Goal: Task Accomplishment & Management: Use online tool/utility

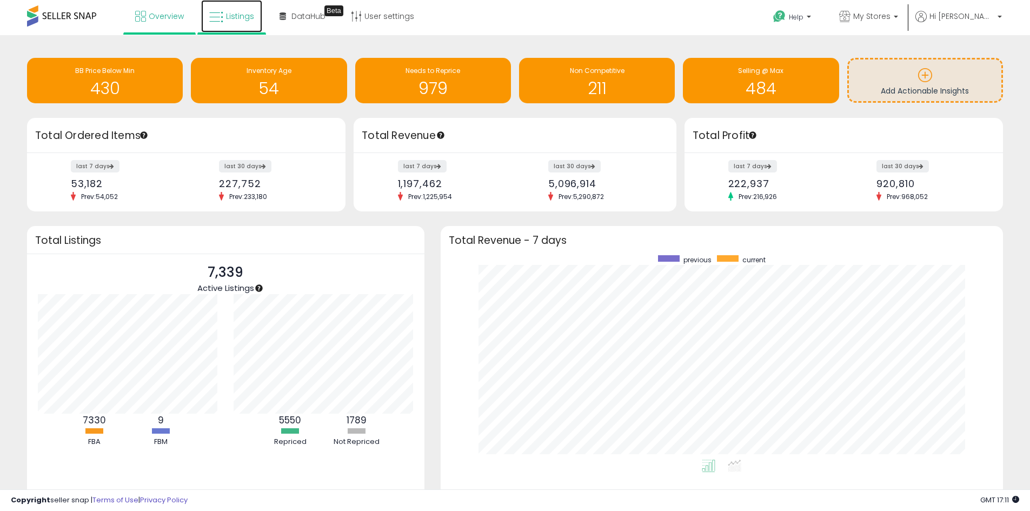
click at [224, 21] on link "Listings" at bounding box center [231, 16] width 61 height 32
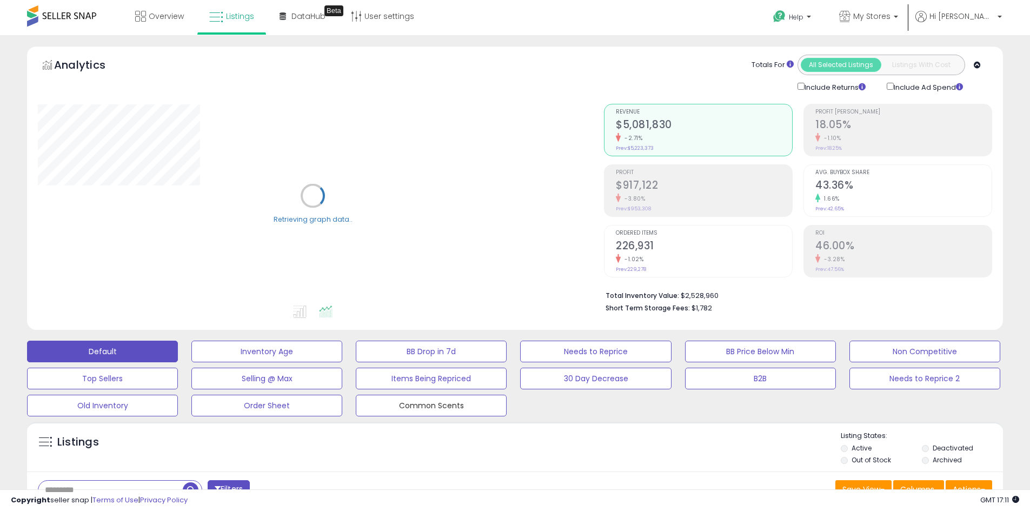
click at [423, 402] on button "Common Scents" at bounding box center [431, 406] width 151 height 22
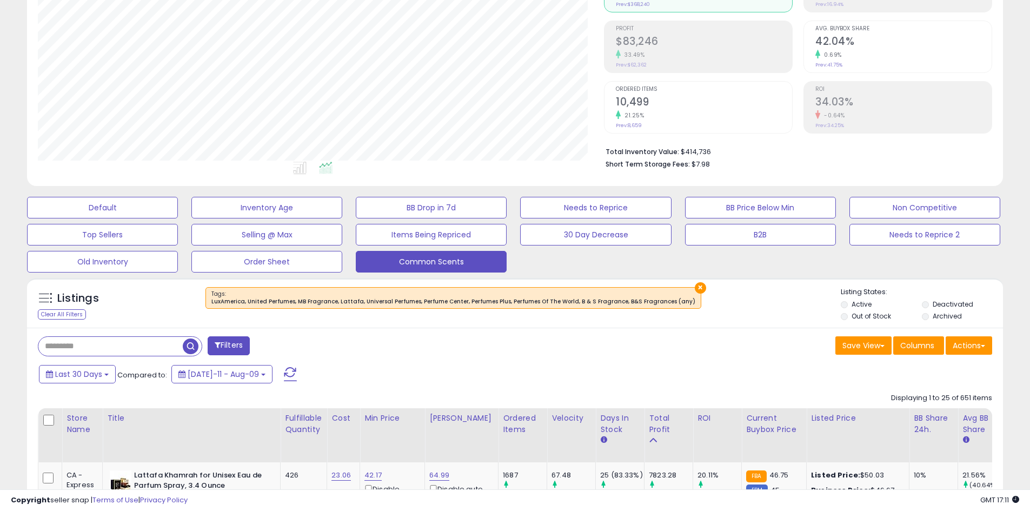
scroll to position [222, 566]
click at [95, 380] on button "Last 30 Days" at bounding box center [77, 374] width 77 height 18
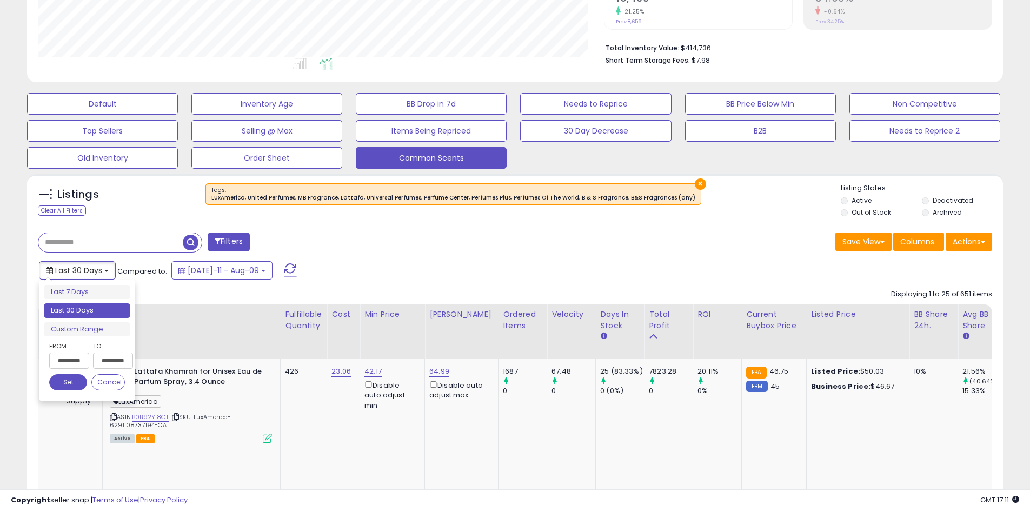
scroll to position [252, 0]
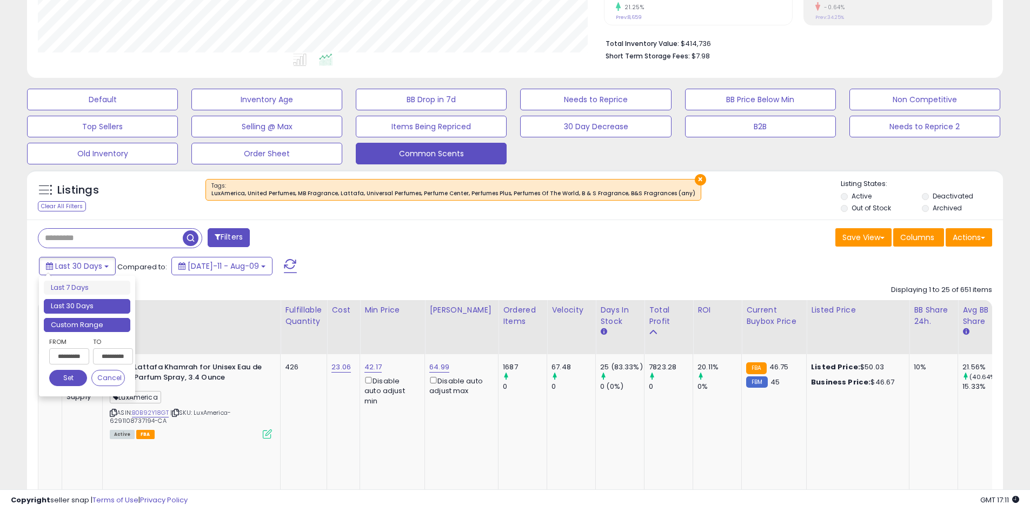
click at [70, 325] on li "Custom Range" at bounding box center [87, 325] width 86 height 15
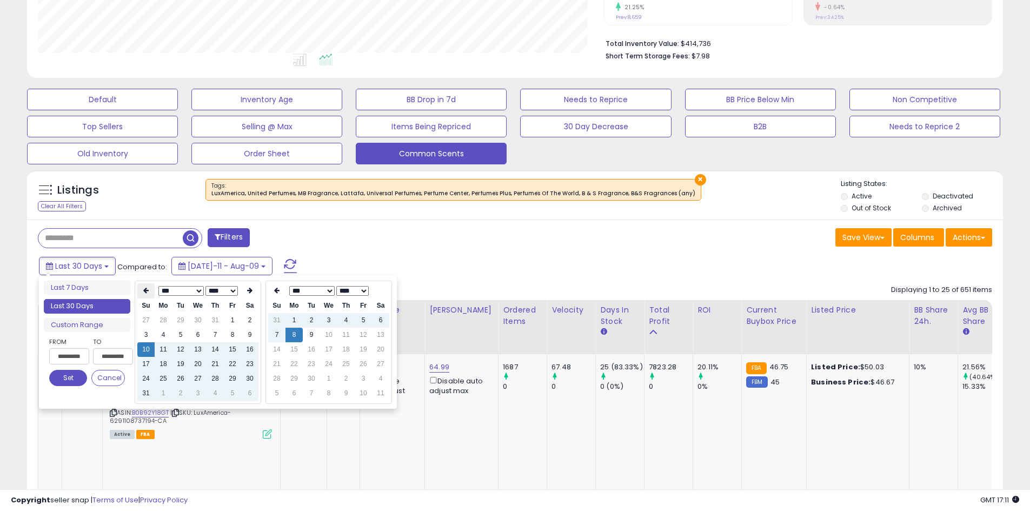
click at [149, 294] on th at bounding box center [145, 290] width 17 height 15
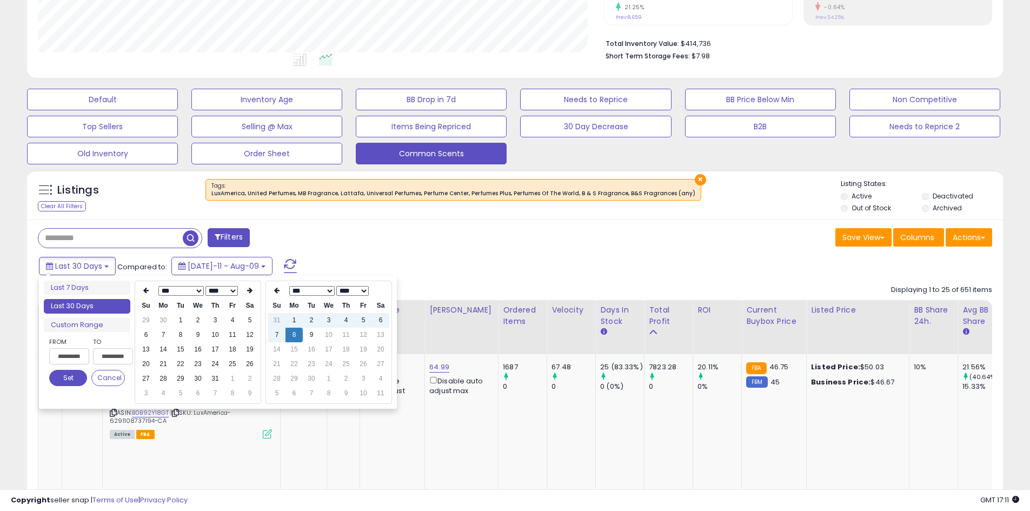
click at [149, 294] on th at bounding box center [145, 290] width 17 height 15
click at [180, 349] on td "10" at bounding box center [180, 349] width 17 height 15
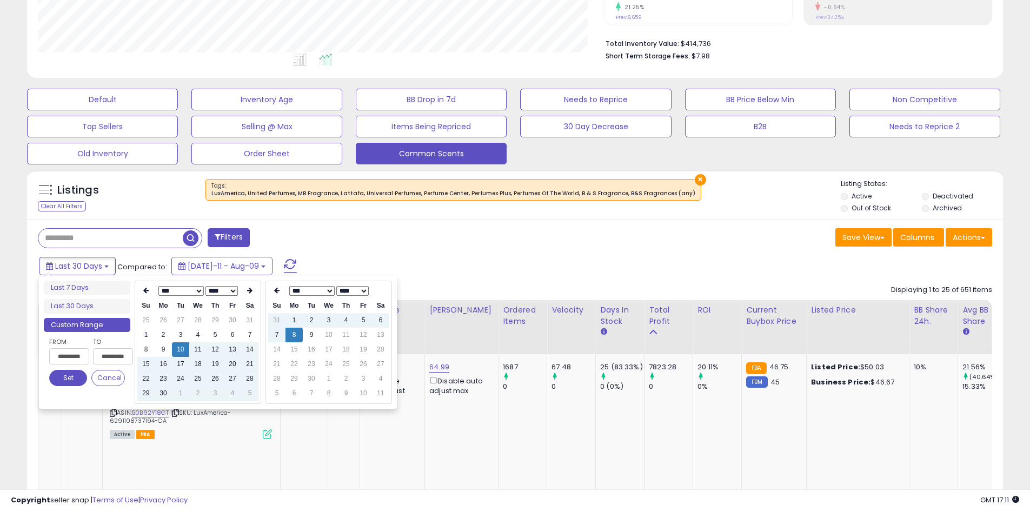
type input "**********"
click at [66, 373] on button "Set" at bounding box center [68, 378] width 38 height 16
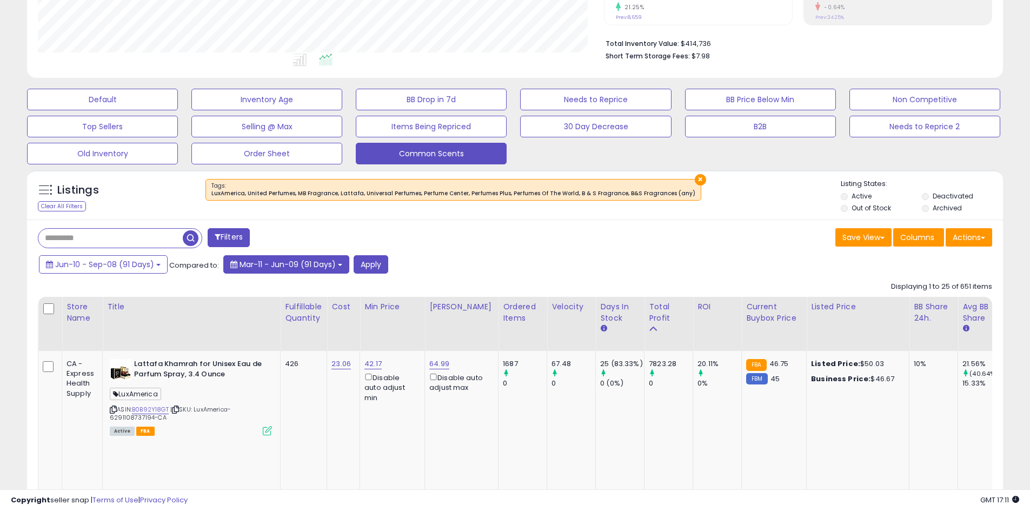
click at [237, 258] on button "Mar-11 - Jun-09 (91 Days)" at bounding box center [286, 264] width 126 height 18
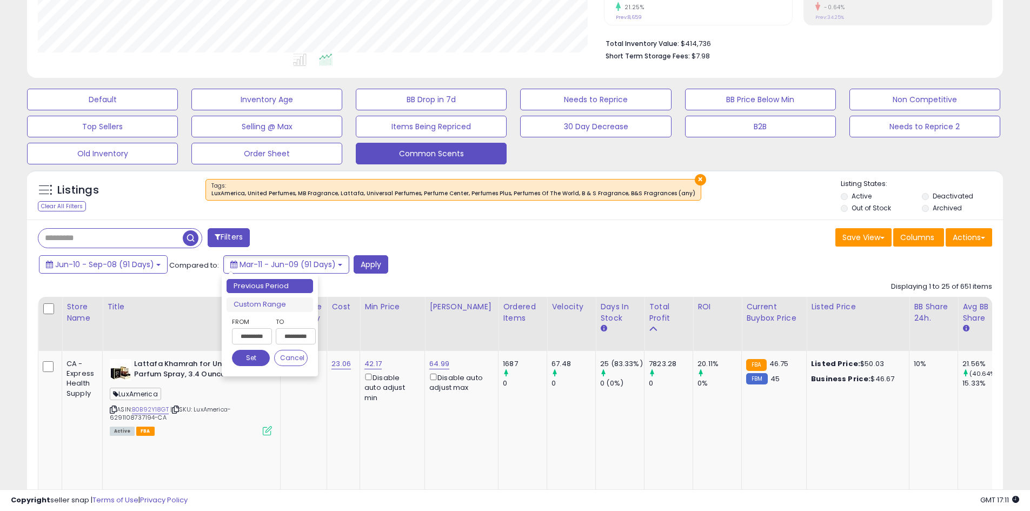
click at [246, 335] on input "**********" at bounding box center [252, 336] width 40 height 16
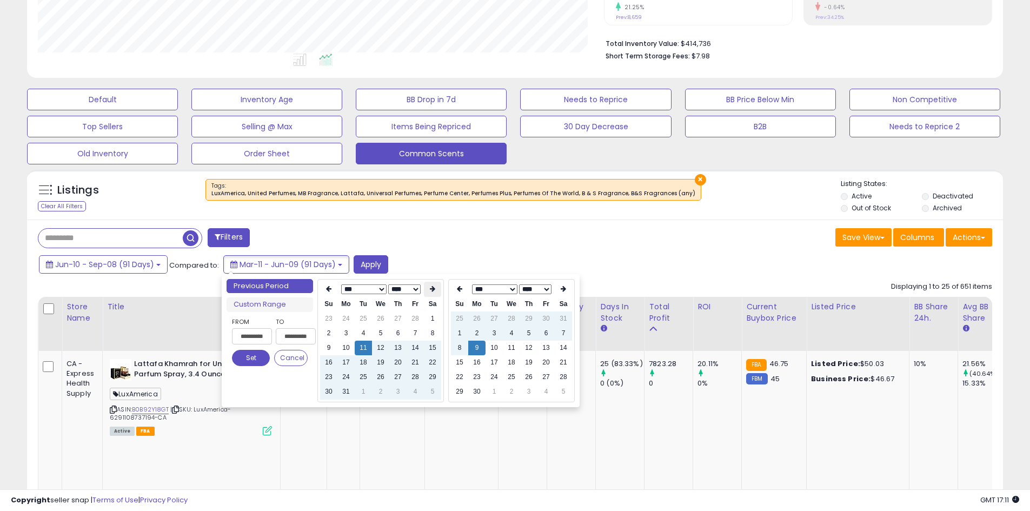
type input "**********"
click at [464, 228] on div "Filters" at bounding box center [272, 239] width 485 height 22
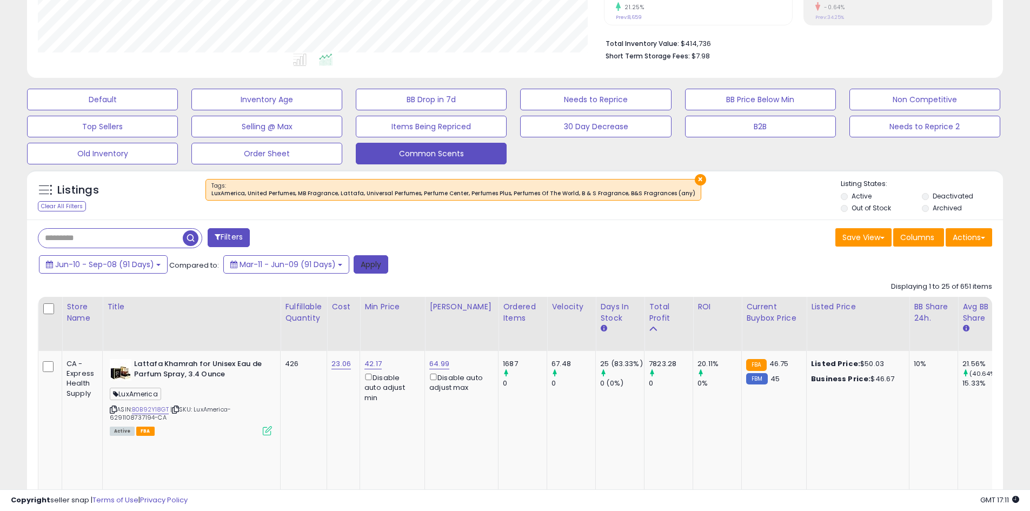
click at [364, 267] on button "Apply" at bounding box center [370, 264] width 35 height 18
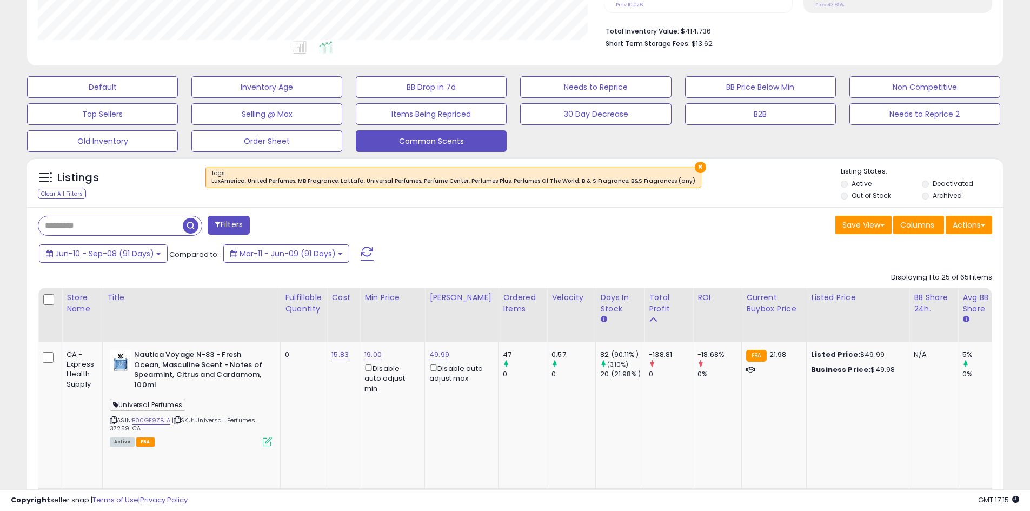
scroll to position [324, 0]
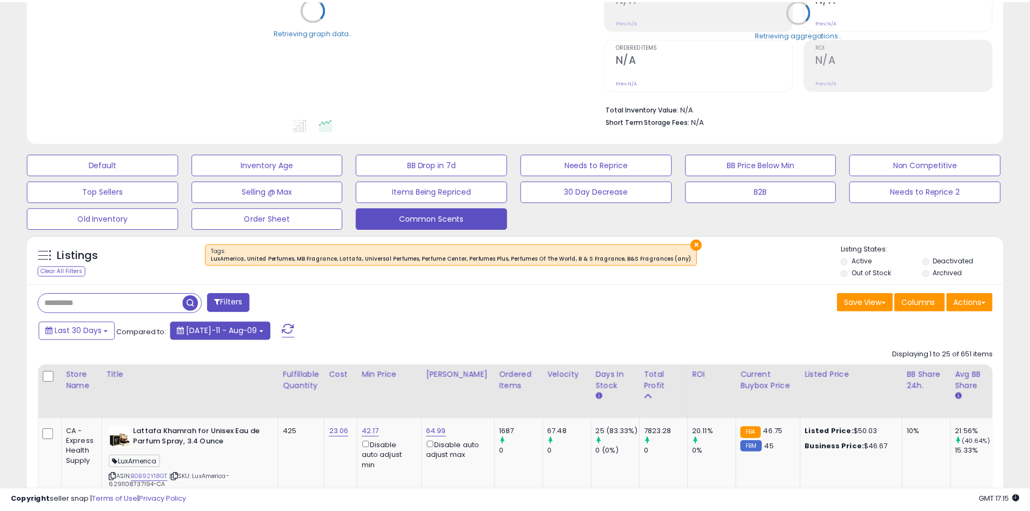
scroll to position [241, 0]
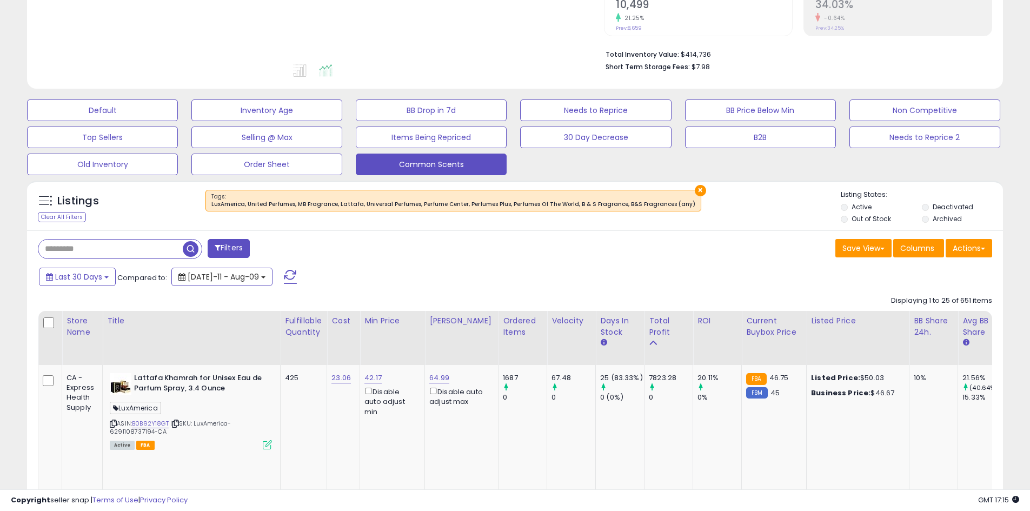
click at [222, 280] on span "Jul-11 - Aug-09" at bounding box center [223, 276] width 71 height 11
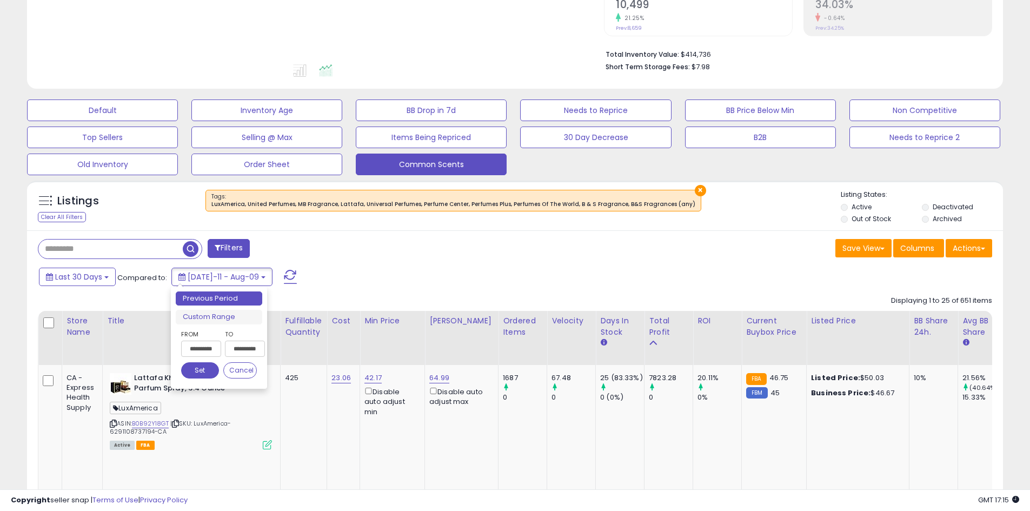
click at [460, 256] on div "Filters" at bounding box center [272, 250] width 485 height 22
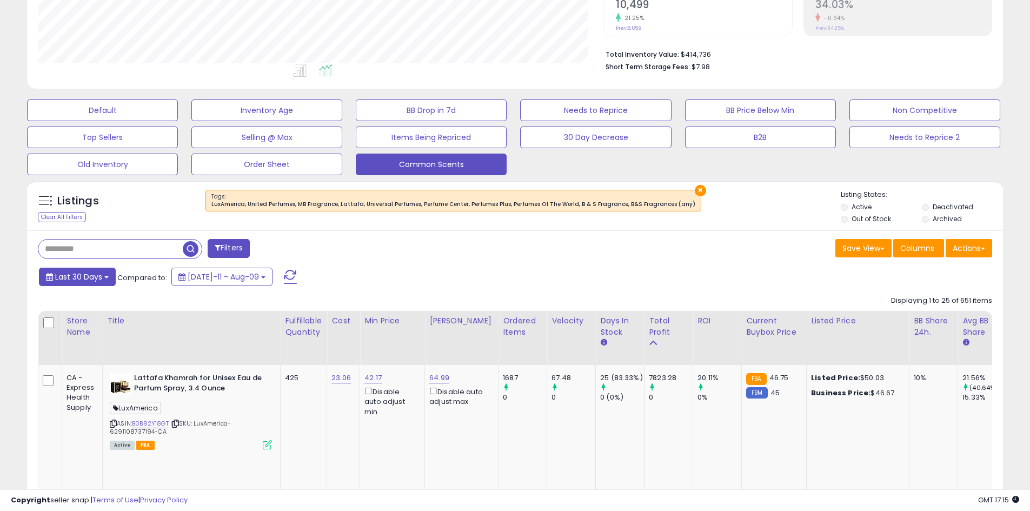
click at [94, 279] on span "Last 30 Days" at bounding box center [78, 276] width 47 height 11
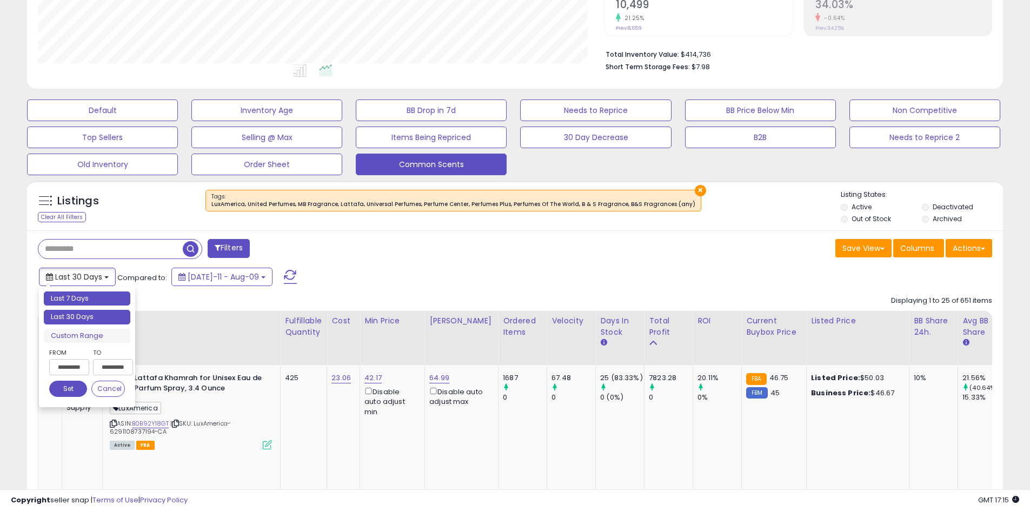
type input "**********"
click at [80, 300] on li "Last 7 Days" at bounding box center [87, 298] width 86 height 15
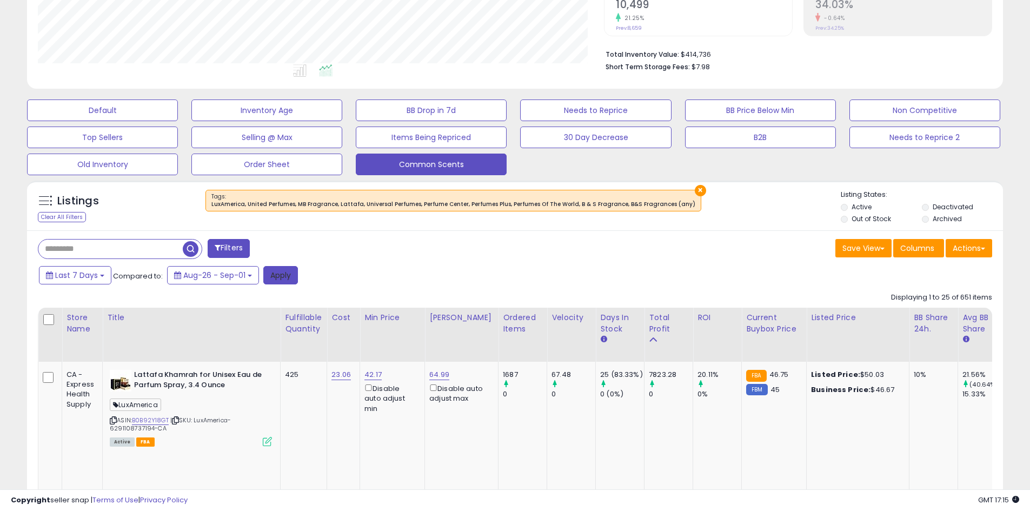
click at [268, 279] on button "Apply" at bounding box center [280, 275] width 35 height 18
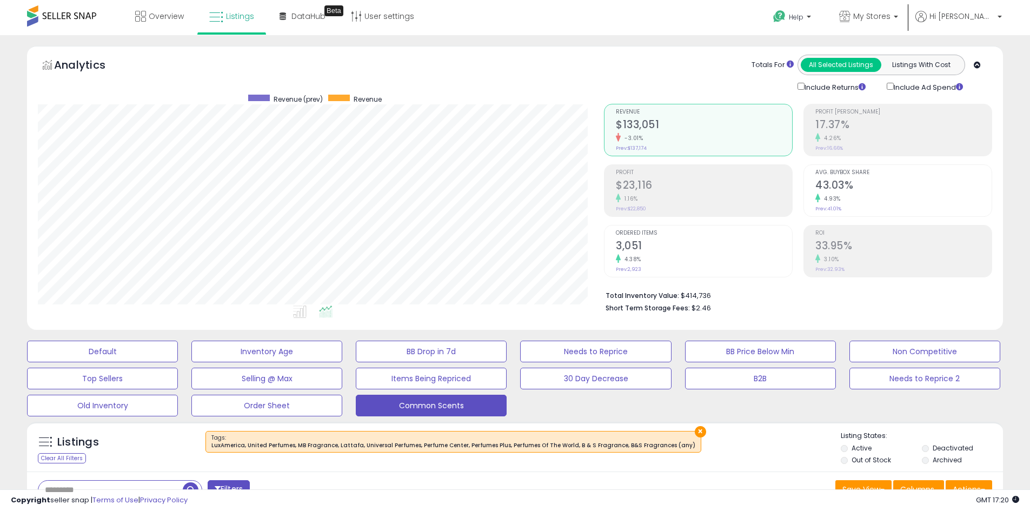
click at [607, 72] on div "Totals For All Selected Listings Listings With Cost Include Returns Include Ad …" at bounding box center [794, 74] width 380 height 38
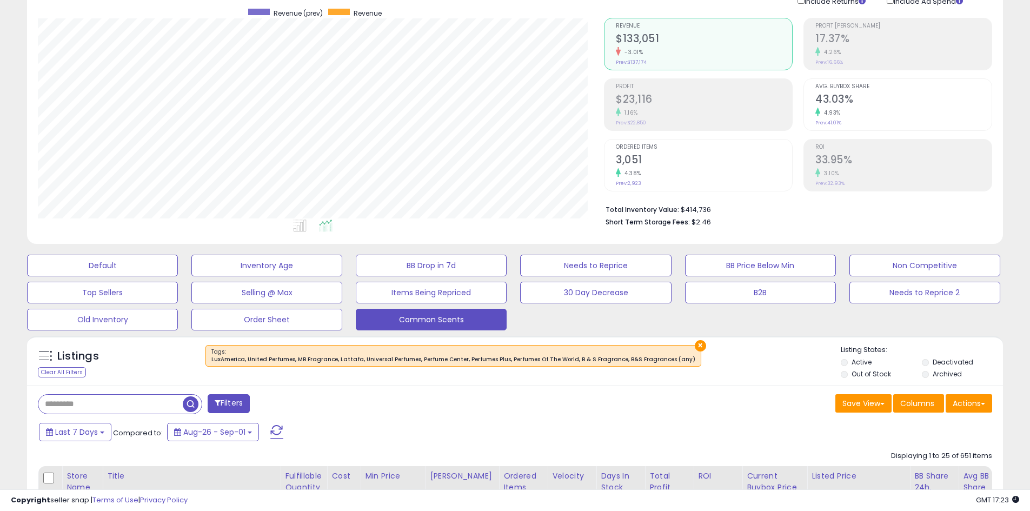
scroll to position [162, 0]
